Goal: Transaction & Acquisition: Book appointment/travel/reservation

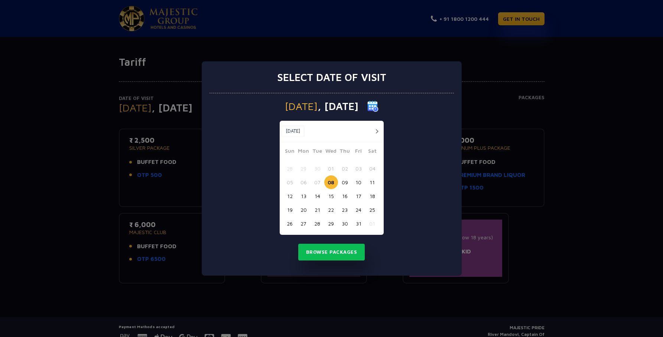
click at [490, 64] on div "Select date of visit [DATE] [DATE] [DATE] Sun Mon Tue Wed Thu Fri Sat 28 29 30 …" at bounding box center [331, 168] width 663 height 337
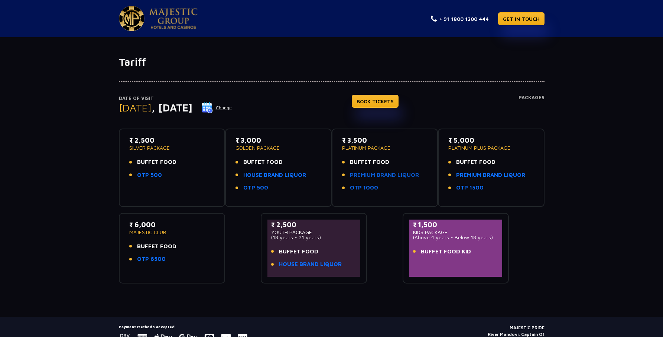
click at [381, 176] on link "PREMIUM BRAND LIQUOR" at bounding box center [384, 175] width 69 height 9
click at [232, 107] on button "Change" at bounding box center [216, 108] width 31 height 12
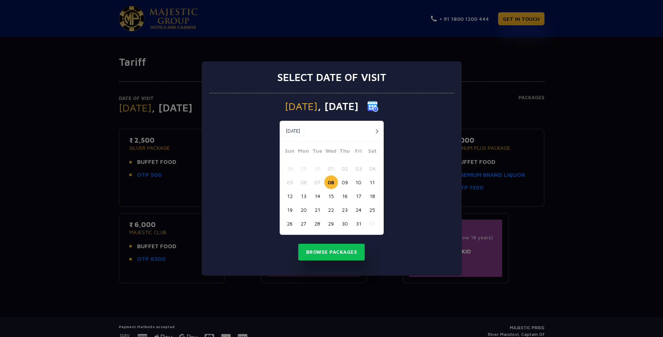
click at [376, 129] on button "button" at bounding box center [377, 131] width 9 height 9
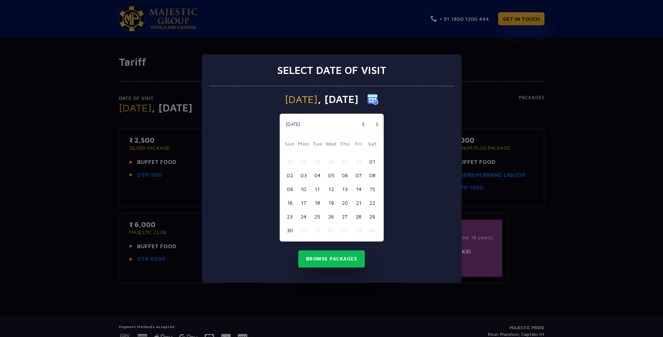
click at [288, 202] on button "16" at bounding box center [290, 203] width 14 height 14
click at [325, 260] on button "Browse Packages" at bounding box center [331, 258] width 67 height 17
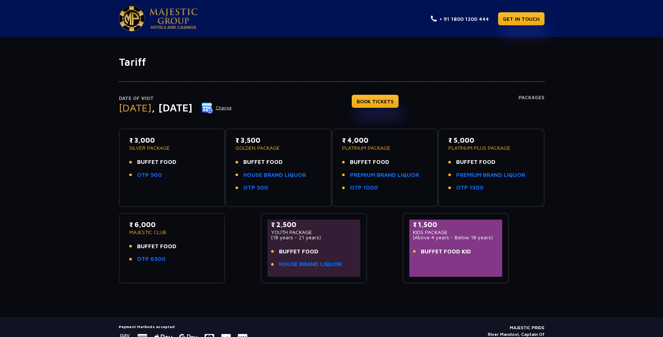
click at [213, 107] on img at bounding box center [207, 107] width 11 height 11
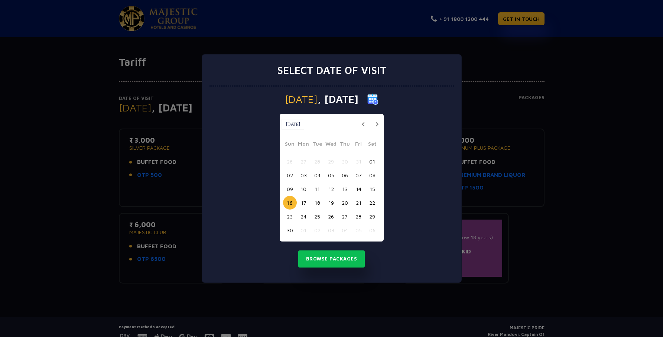
click at [317, 202] on button "18" at bounding box center [318, 203] width 14 height 14
click at [331, 262] on button "Browse Packages" at bounding box center [331, 258] width 67 height 17
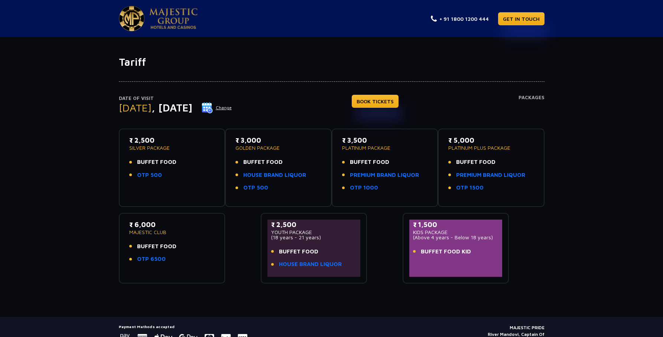
click at [213, 105] on img at bounding box center [207, 107] width 11 height 11
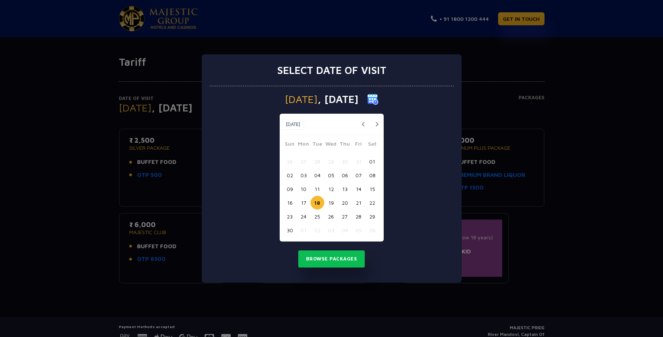
click at [358, 187] on button "14" at bounding box center [359, 189] width 14 height 14
click at [335, 257] on button "Browse Packages" at bounding box center [331, 258] width 67 height 17
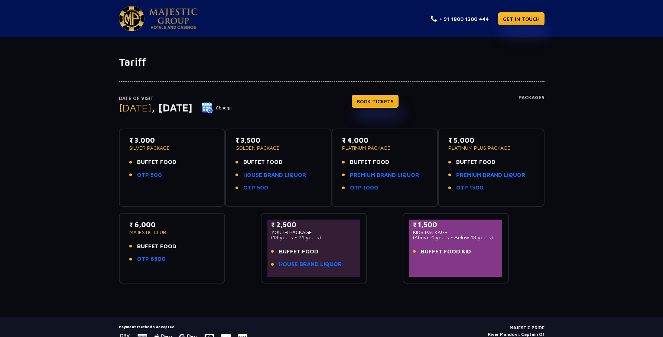
scroll to position [36, 0]
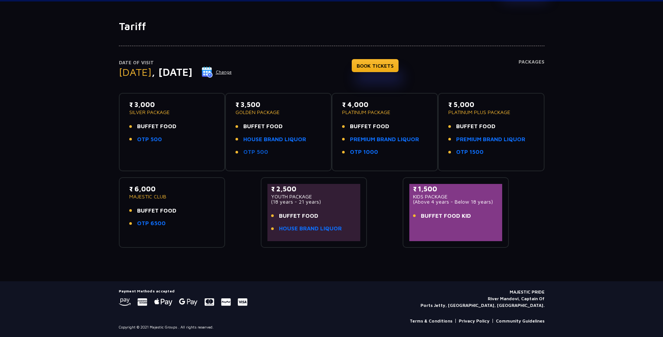
click at [251, 152] on link "OTP 500" at bounding box center [255, 152] width 25 height 9
click at [286, 139] on link "HOUSE BRAND LIQUOR" at bounding box center [274, 139] width 63 height 9
